Goal: Information Seeking & Learning: Learn about a topic

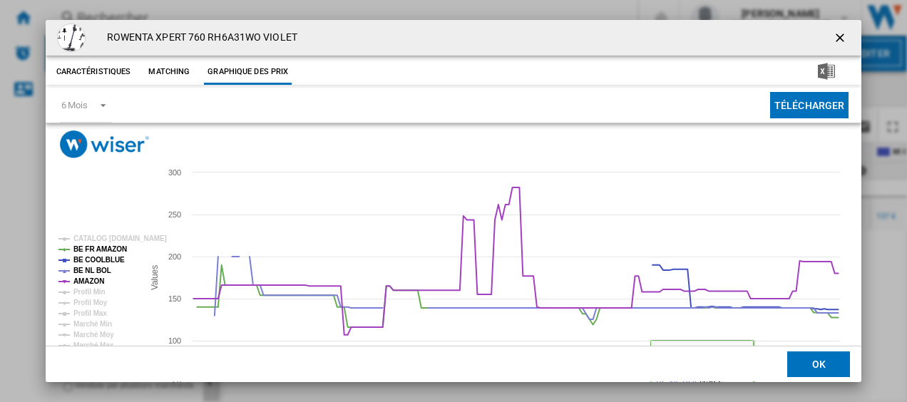
scroll to position [45, 0]
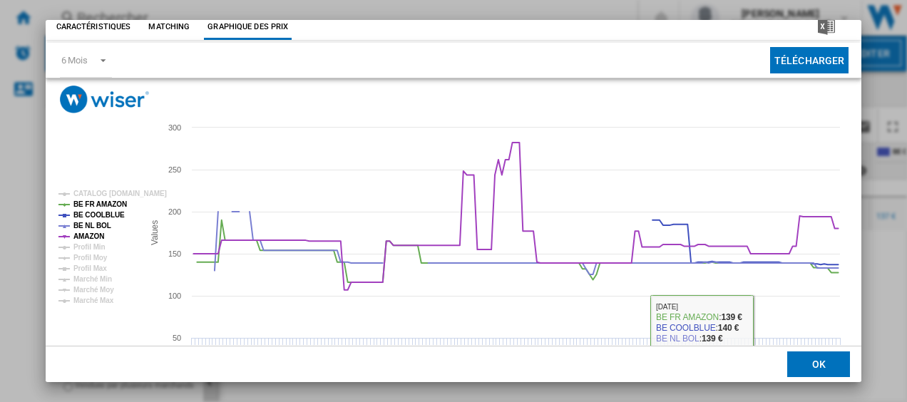
click at [810, 366] on button "OK" at bounding box center [818, 365] width 63 height 26
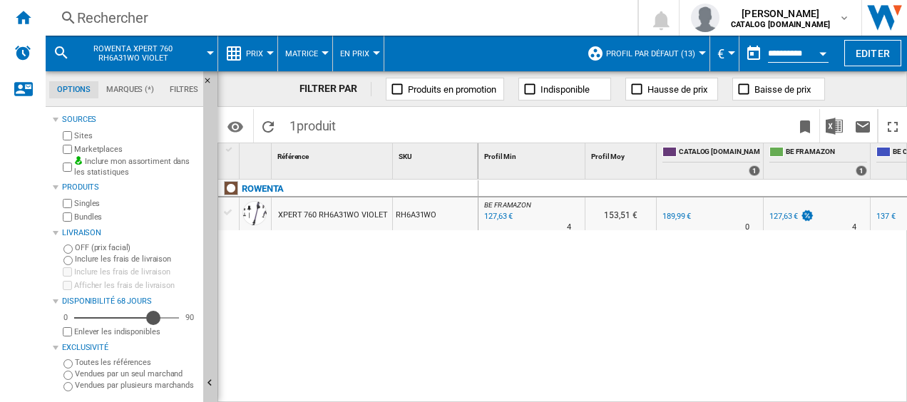
drag, startPoint x: 83, startPoint y: 317, endPoint x: 153, endPoint y: 324, distance: 70.9
click at [153, 324] on div "Disponibilité" at bounding box center [153, 318] width 14 height 14
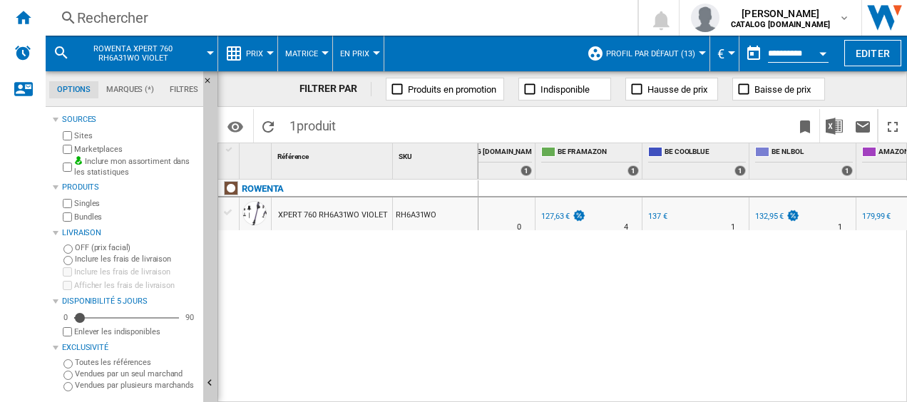
scroll to position [0, 284]
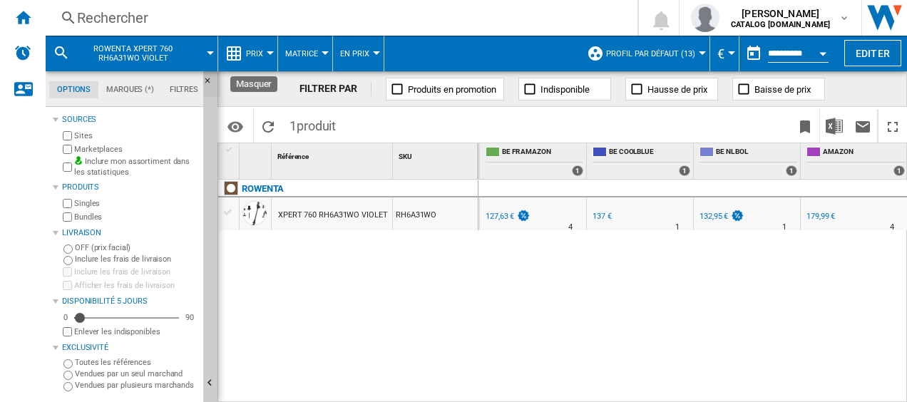
click at [205, 78] on ng-md-icon "Masquer" at bounding box center [211, 84] width 17 height 17
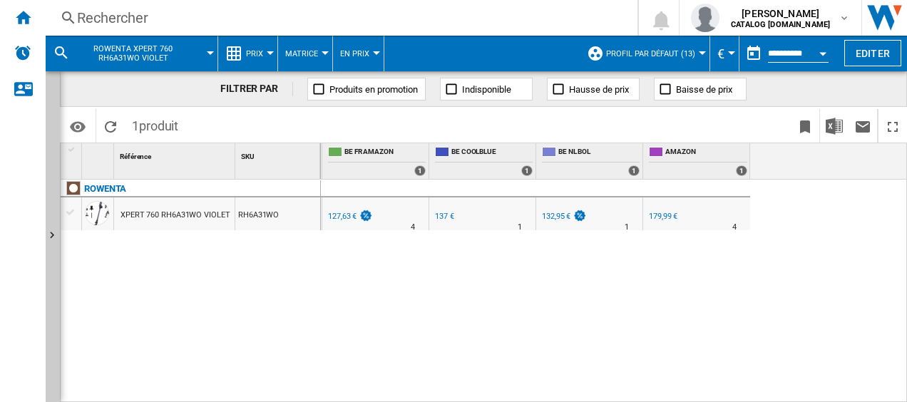
scroll to position [0, 125]
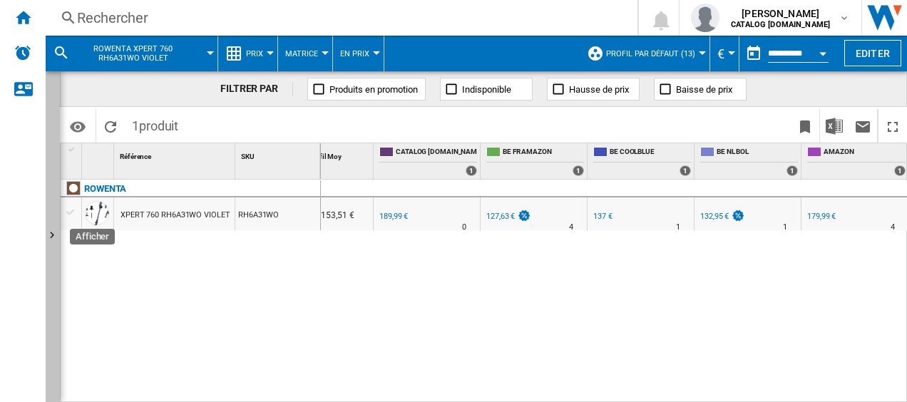
click at [53, 235] on ng-md-icon "Afficher" at bounding box center [54, 237] width 17 height 17
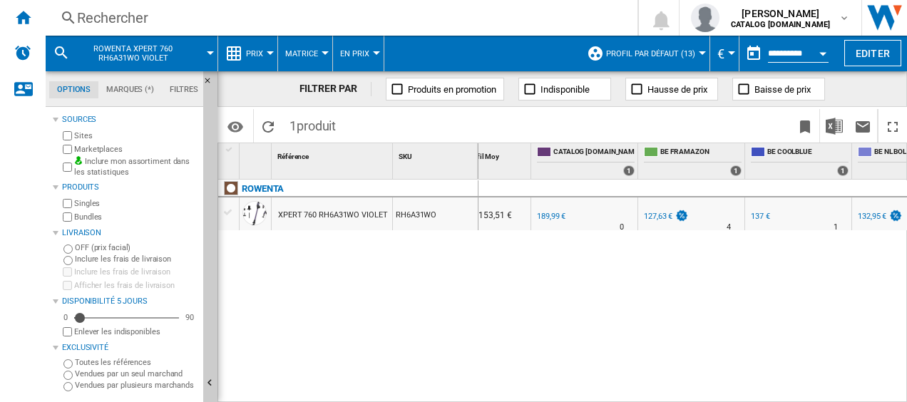
click at [638, 89] on ng-md-icon at bounding box center [637, 89] width 14 height 14
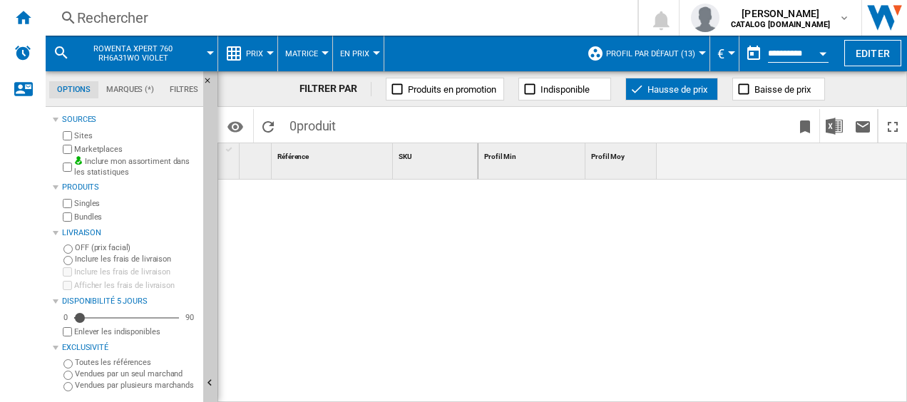
click at [747, 86] on ng-md-icon at bounding box center [744, 89] width 14 height 14
click at [639, 86] on ng-md-icon at bounding box center [637, 89] width 14 height 14
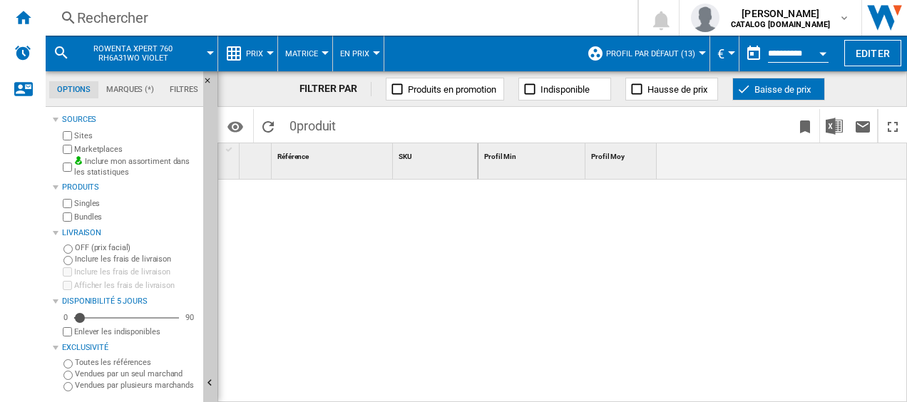
click at [743, 86] on ng-md-icon at bounding box center [744, 89] width 14 height 14
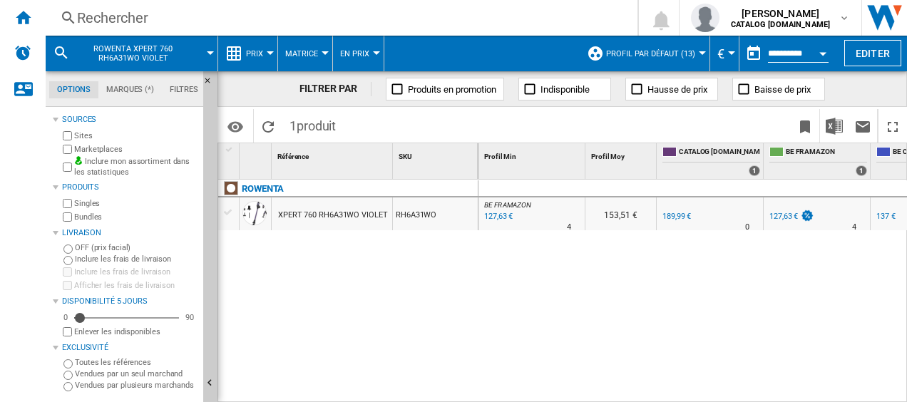
click at [396, 90] on ng-md-icon at bounding box center [397, 89] width 14 height 14
